Goal: Task Accomplishment & Management: Manage account settings

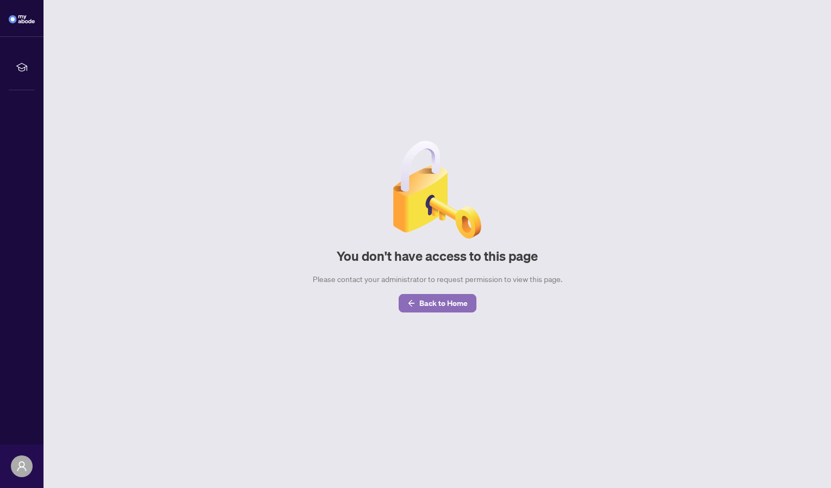
click at [446, 298] on span "Back to Home" at bounding box center [443, 303] width 48 height 17
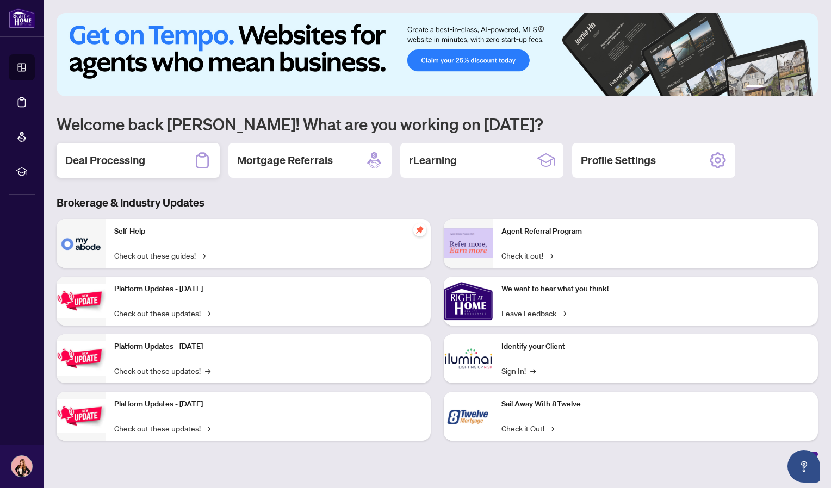
click at [85, 157] on h2 "Deal Processing" at bounding box center [105, 160] width 80 height 15
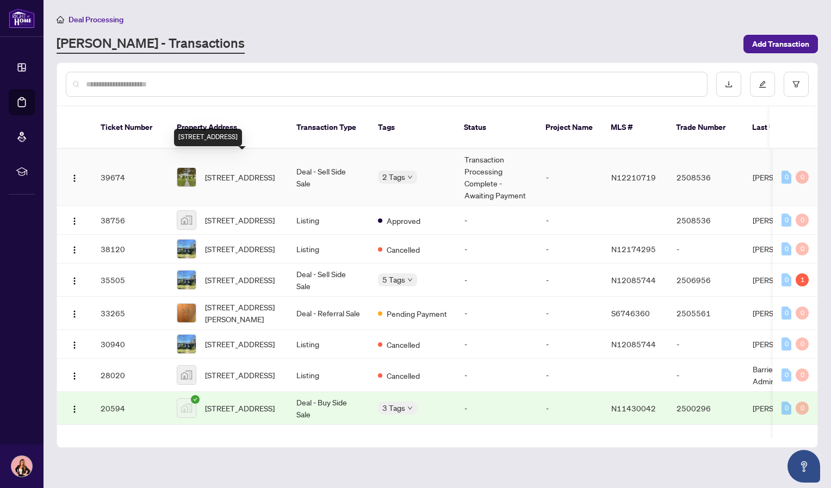
click at [268, 171] on span "[STREET_ADDRESS]" at bounding box center [240, 177] width 70 height 12
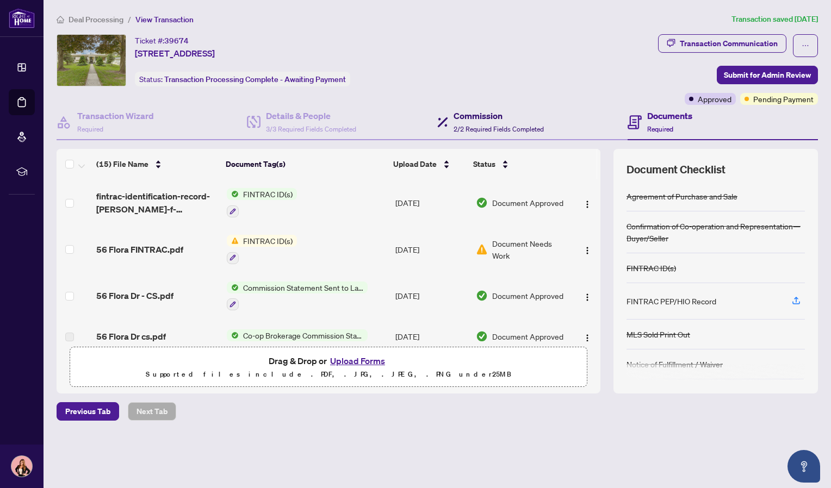
click at [475, 133] on span "2/2 Required Fields Completed" at bounding box center [498, 129] width 90 height 8
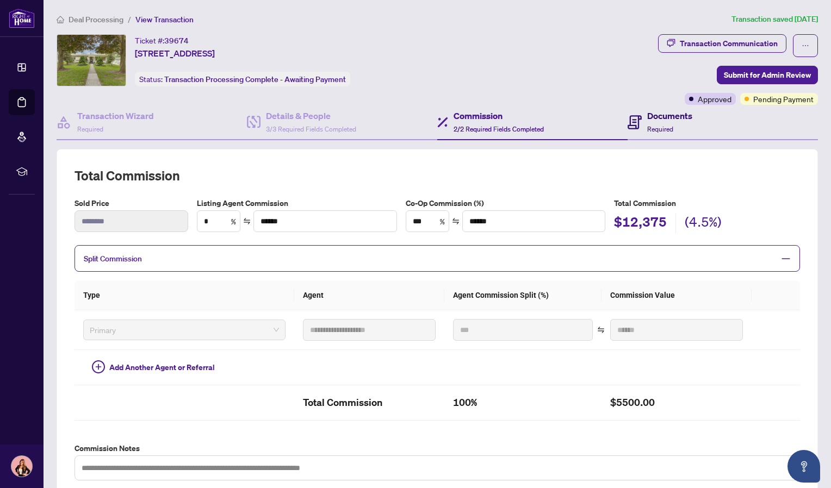
click at [658, 128] on span "Required" at bounding box center [660, 129] width 26 height 8
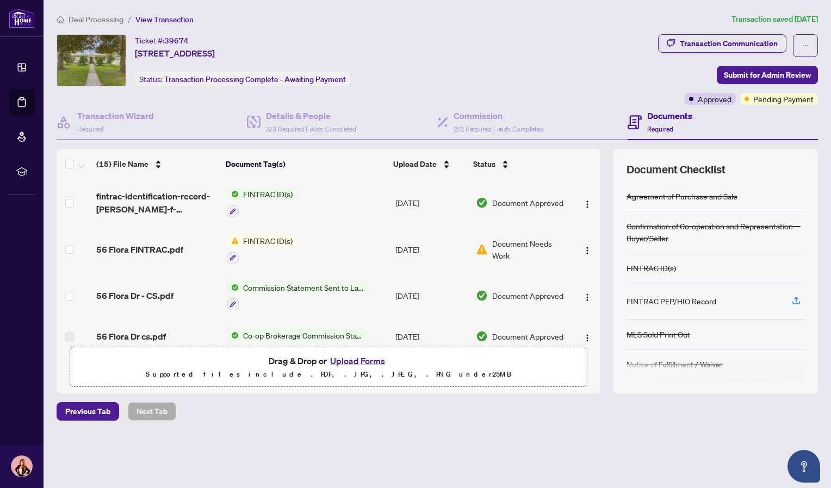
drag, startPoint x: 601, startPoint y: 203, endPoint x: 597, endPoint y: 226, distance: 23.1
click at [597, 226] on div "(15) File Name Document Tag(s) Upload Date Status fintrac-identification-record…" at bounding box center [437, 271] width 761 height 245
click at [283, 286] on span "Commission Statement Sent to Lawyer" at bounding box center [303, 288] width 129 height 12
click at [126, 297] on span "56 Flora Dr - CS.pdf" at bounding box center [134, 295] width 77 height 13
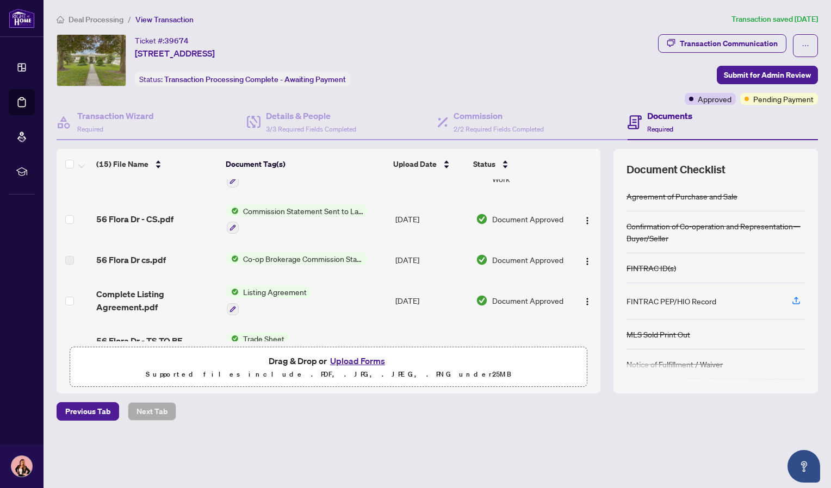
scroll to position [98, 0]
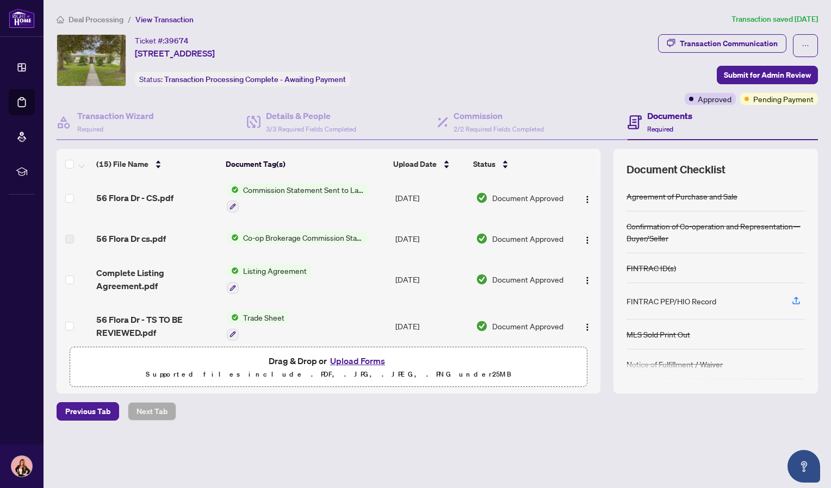
click at [271, 317] on span "Trade Sheet" at bounding box center [264, 318] width 50 height 12
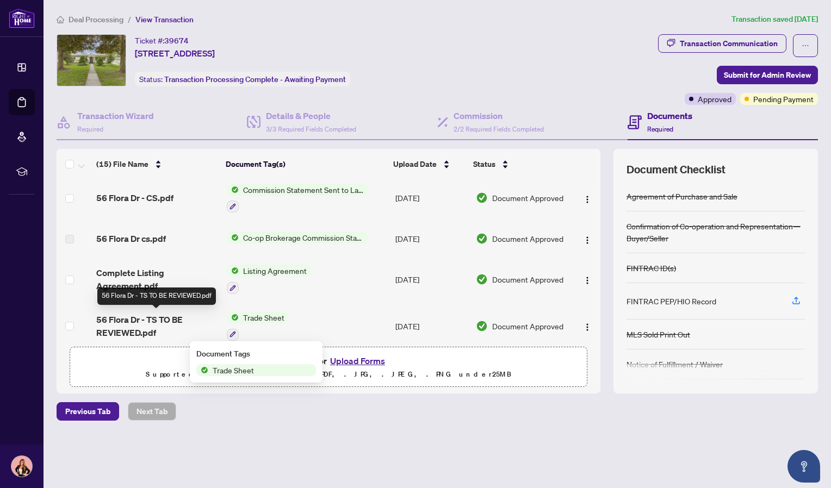
click at [155, 316] on span "56 Flora Dr - TS TO BE REVIEWED.pdf" at bounding box center [156, 326] width 121 height 26
